Goal: Complete application form

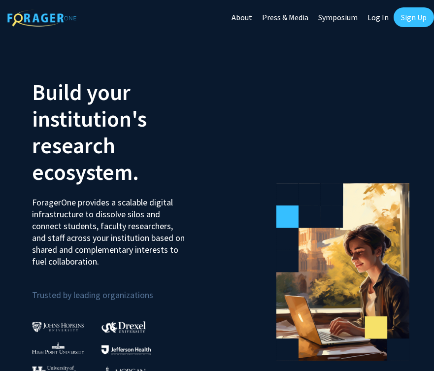
click at [372, 22] on link "Log In" at bounding box center [378, 17] width 31 height 34
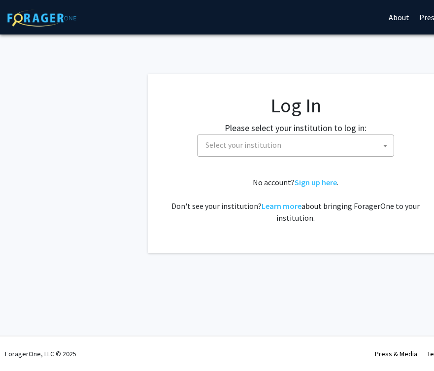
click at [267, 137] on span "Select your institution" at bounding box center [298, 145] width 192 height 20
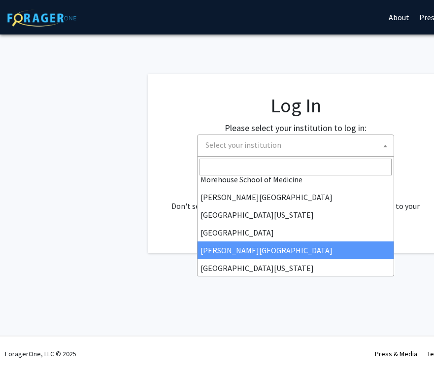
scroll to position [345, 0]
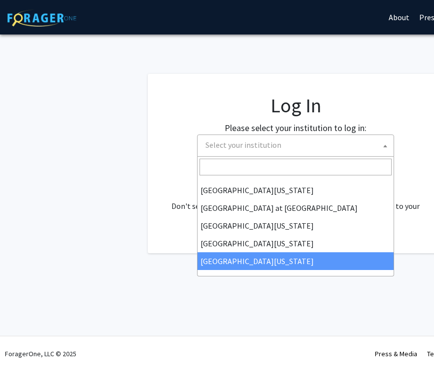
select select "33"
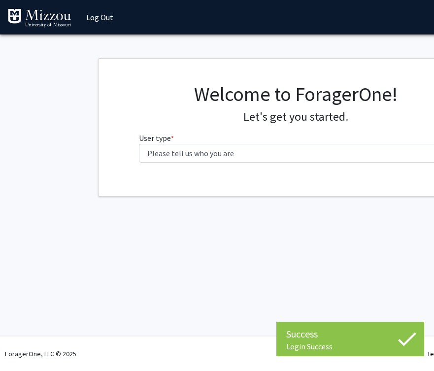
click at [207, 143] on fg-select "User type * required Please tell us who you are Undergraduate Student Master's …" at bounding box center [296, 147] width 314 height 31
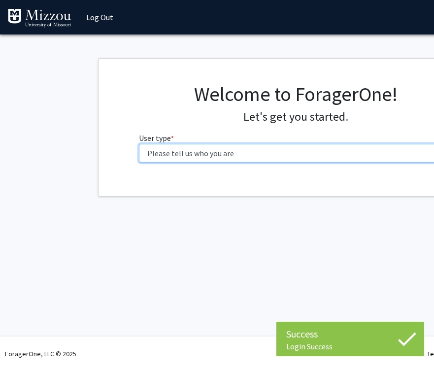
click at [208, 148] on select "Please tell us who you are Undergraduate Student Master's Student Doctoral Cand…" at bounding box center [296, 153] width 314 height 19
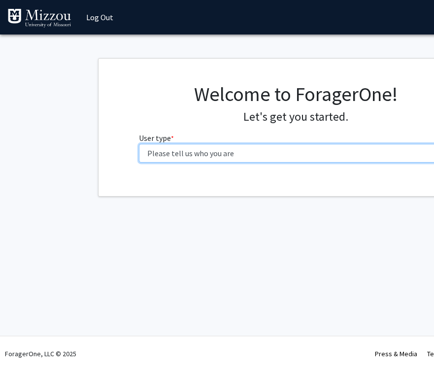
select select "1: undergrad"
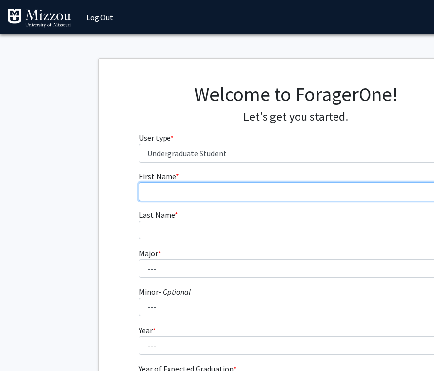
click at [198, 191] on input "First Name * required" at bounding box center [296, 191] width 314 height 19
type input "Carly"
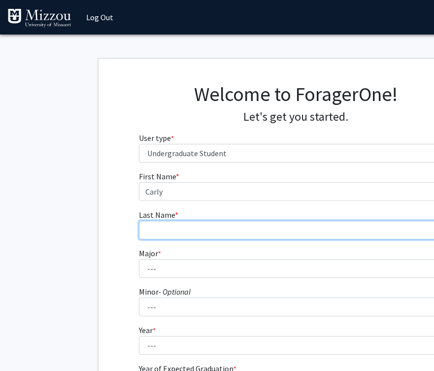
type input "[PERSON_NAME]"
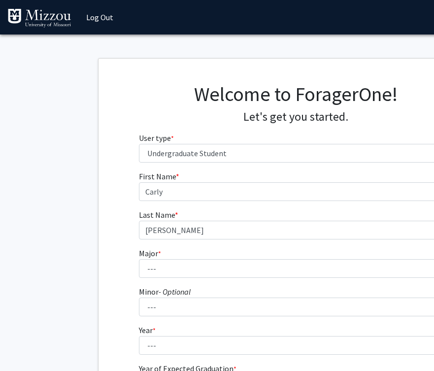
click at [199, 286] on fg-select "Minor - Optional --- Accountancy Aerospace Engineering Aerospace Studies Agribu…" at bounding box center [296, 301] width 314 height 31
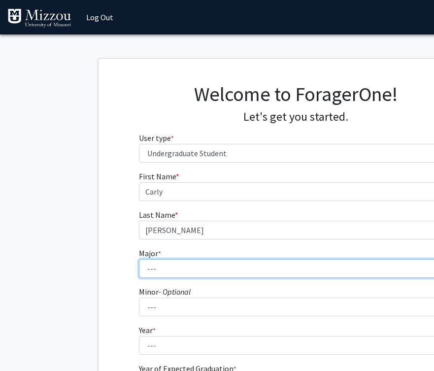
click at [181, 261] on select "--- Agribusiness Management Agricultural Education Agricultural Education: Comm…" at bounding box center [296, 268] width 314 height 19
select select "134: 2627"
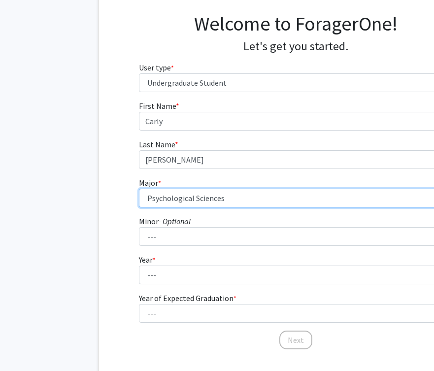
scroll to position [92, 0]
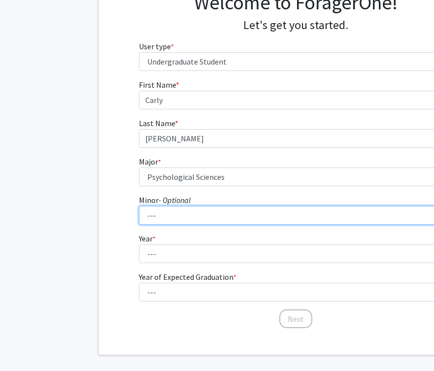
click at [171, 220] on select "--- Accountancy Aerospace Engineering Aerospace Studies Agribusiness Management…" at bounding box center [296, 215] width 314 height 19
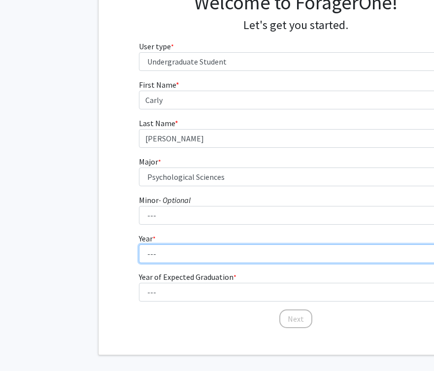
click at [185, 253] on select "--- First-year Sophomore Junior Senior Postbaccalaureate Certificate" at bounding box center [296, 253] width 314 height 19
select select "4: senior"
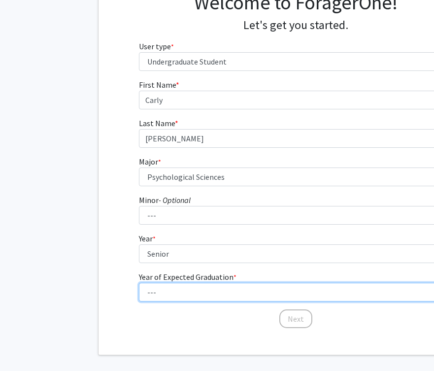
click at [185, 284] on select "--- 2025 2026 2027 2028 2029 2030 2031 2032 2033 2034" at bounding box center [296, 292] width 314 height 19
select select "2: 2026"
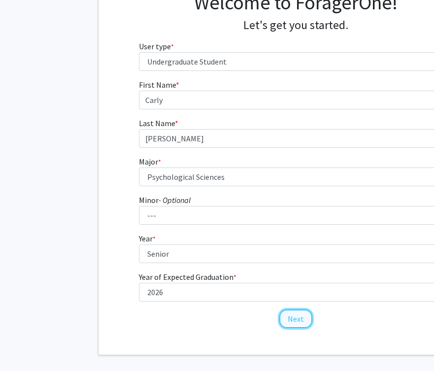
click at [301, 320] on button "Next" at bounding box center [295, 318] width 33 height 19
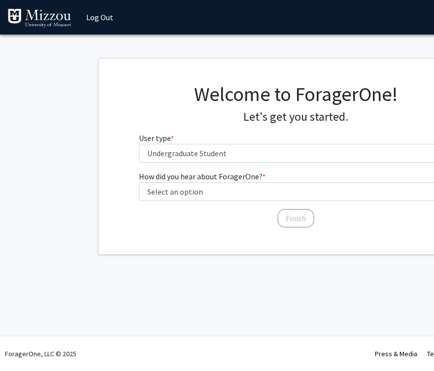
scroll to position [0, 0]
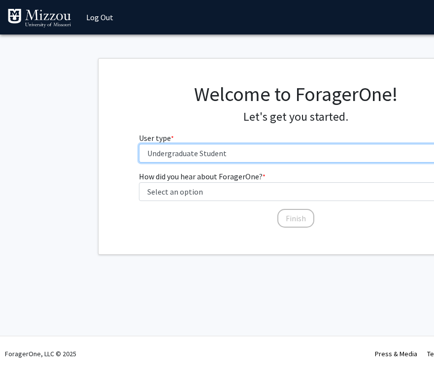
click at [194, 150] on select "Please tell us who you are Undergraduate Student Master's Student Doctoral Cand…" at bounding box center [296, 153] width 314 height 19
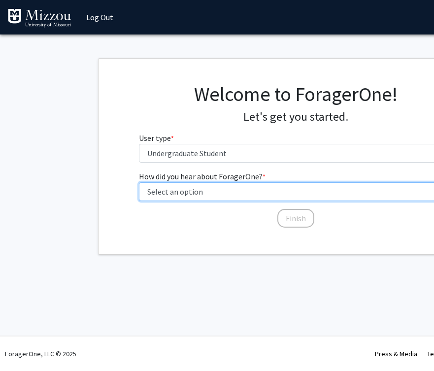
click at [173, 193] on select "Select an option Peer/student recommendation Faculty/staff recommendation Unive…" at bounding box center [296, 191] width 314 height 19
select select "4: university_email"
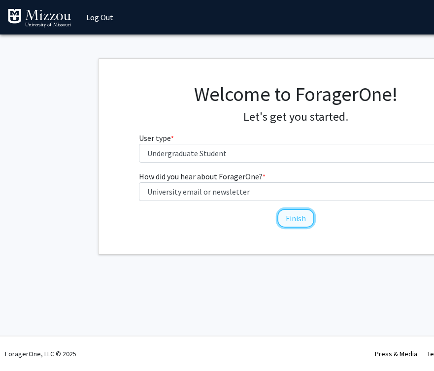
click at [294, 222] on button "Finish" at bounding box center [295, 218] width 37 height 19
